Goal: Information Seeking & Learning: Learn about a topic

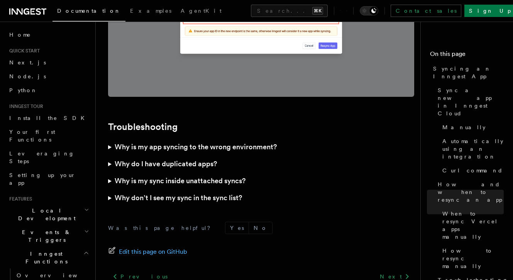
scroll to position [2232, 0]
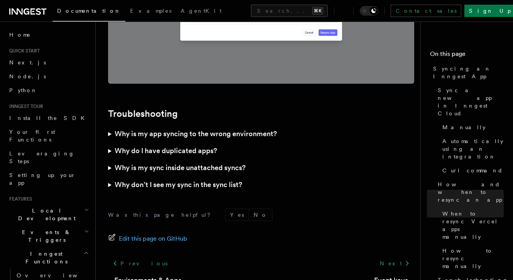
click at [110, 126] on summary "Why is my app syncing to the wrong environment?" at bounding box center [261, 134] width 306 height 17
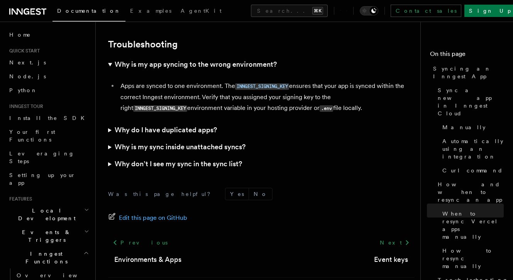
scroll to position [2323, 0]
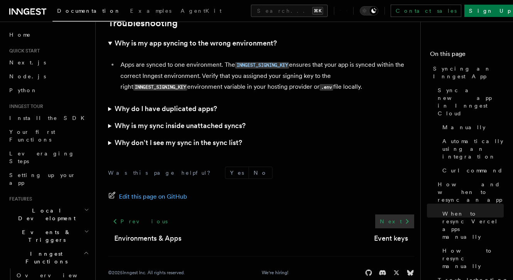
click at [406, 215] on link "Next" at bounding box center [394, 222] width 39 height 14
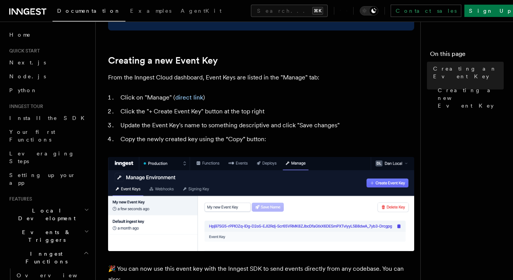
scroll to position [340, 0]
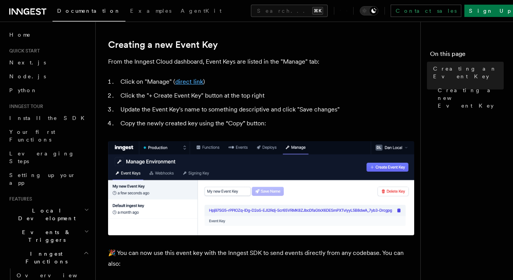
click at [193, 81] on link "direct link" at bounding box center [189, 81] width 28 height 7
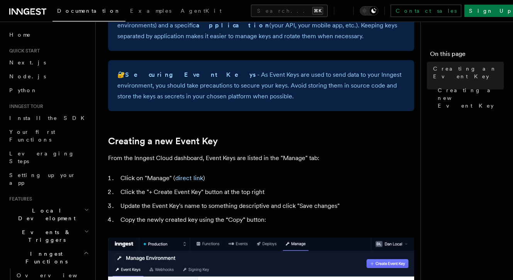
scroll to position [0, 0]
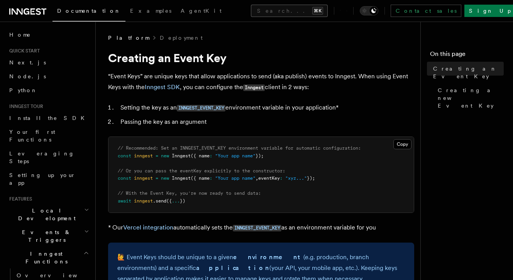
click at [254, 10] on button "Search... ⌘K" at bounding box center [289, 11] width 77 height 12
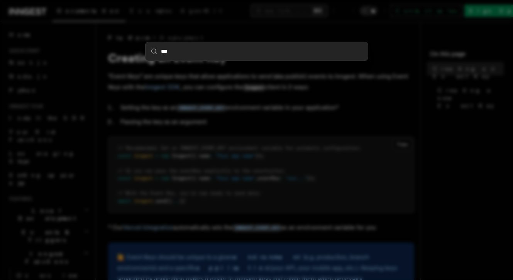
type input "****"
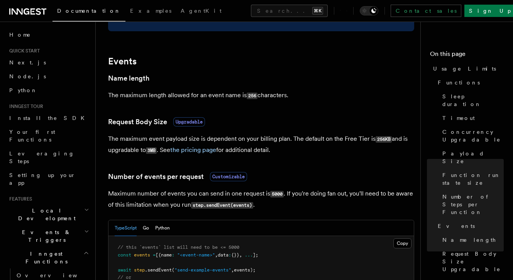
scroll to position [590, 0]
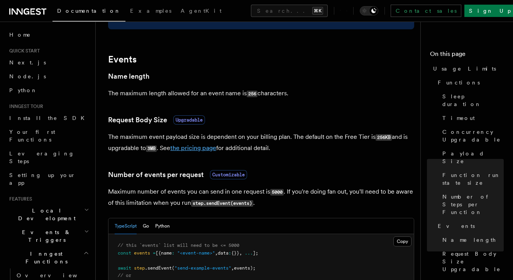
click at [210, 149] on link "the pricing page" at bounding box center [193, 147] width 46 height 7
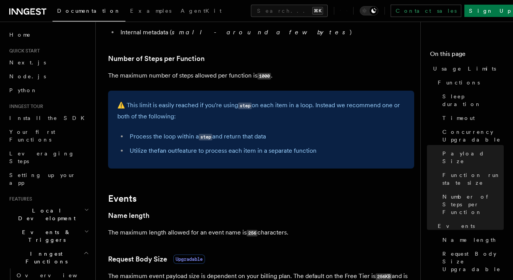
scroll to position [454, 0]
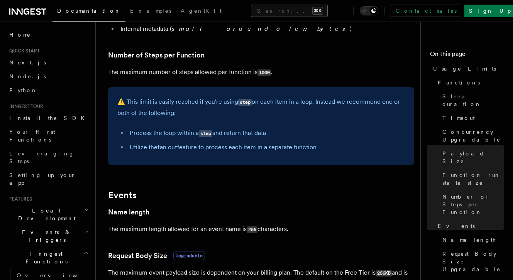
click at [318, 8] on button "Search... ⌘K" at bounding box center [289, 11] width 77 height 12
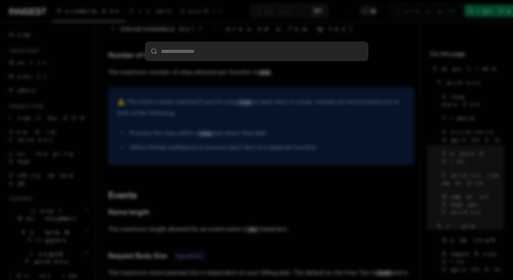
type input "**********"
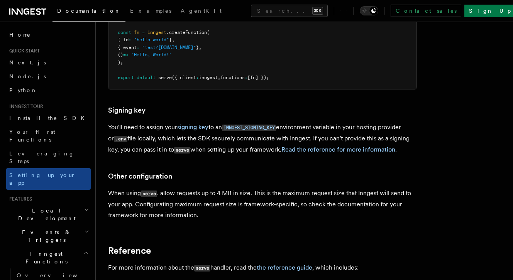
scroll to position [6488, 0]
